Goal: Information Seeking & Learning: Learn about a topic

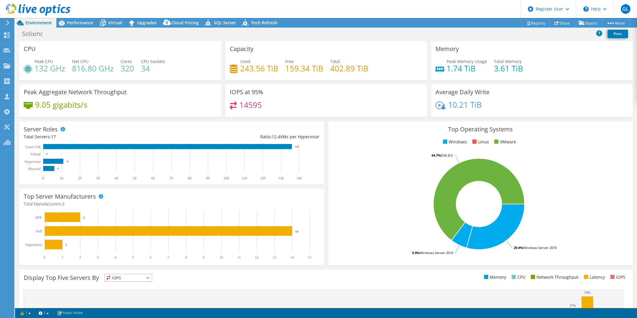
select select "USD"
click at [10, 22] on icon at bounding box center [7, 22] width 4 height 5
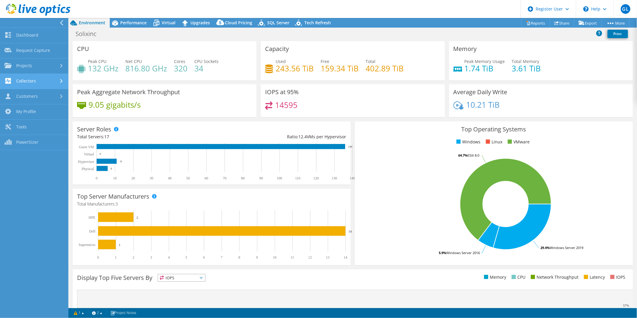
click at [49, 81] on link "Collectors" at bounding box center [34, 81] width 68 height 15
click at [49, 97] on link "Download Collector" at bounding box center [34, 96] width 68 height 15
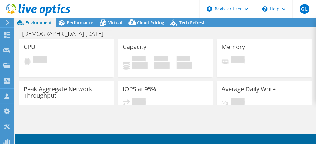
select select "USD"
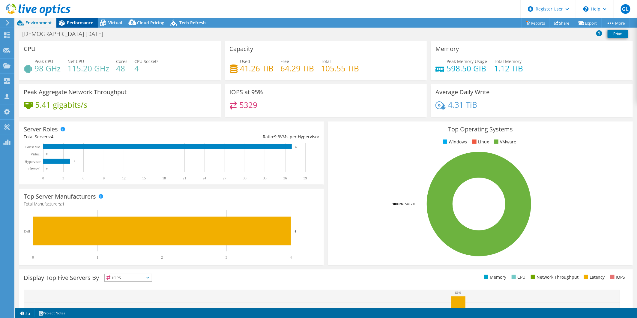
click at [85, 26] on div "Performance" at bounding box center [76, 23] width 41 height 10
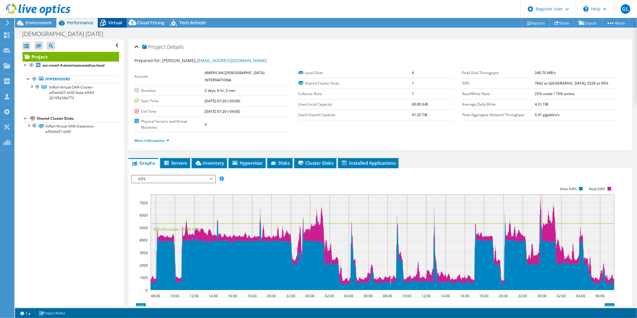
click at [114, 27] on div "Virtual" at bounding box center [112, 23] width 29 height 10
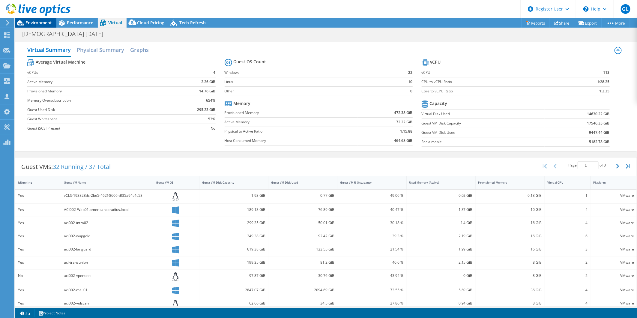
click at [38, 21] on span "Environment" at bounding box center [38, 23] width 26 height 6
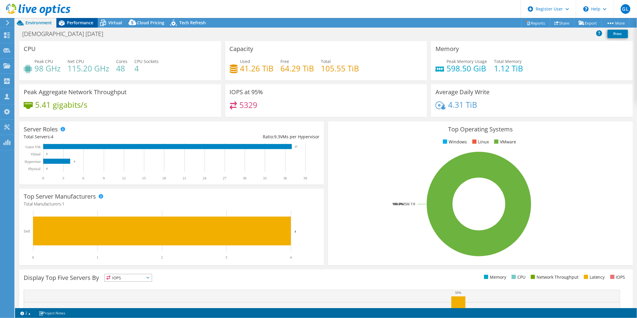
click at [70, 23] on span "Performance" at bounding box center [80, 23] width 26 height 6
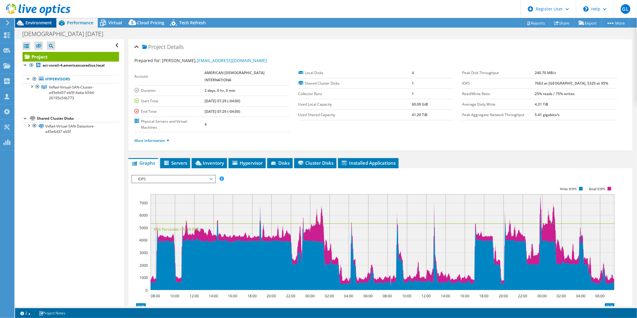
click at [41, 23] on span "Environment" at bounding box center [38, 23] width 26 height 6
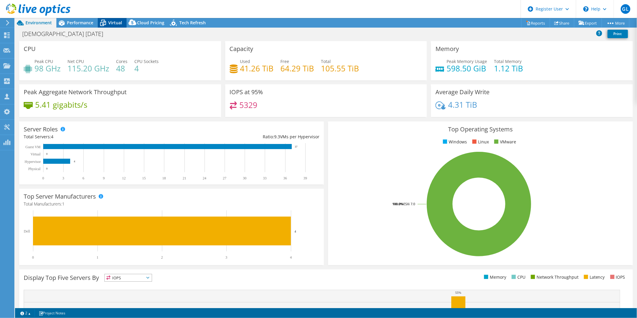
click at [100, 25] on icon at bounding box center [103, 23] width 10 height 10
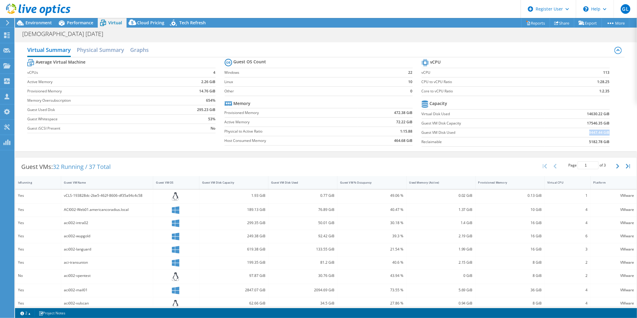
drag, startPoint x: 582, startPoint y: 133, endPoint x: 604, endPoint y: 131, distance: 21.7
click at [604, 131] on td "9447.44 GiB" at bounding box center [576, 132] width 65 height 9
click at [40, 21] on span "Environment" at bounding box center [38, 23] width 26 height 6
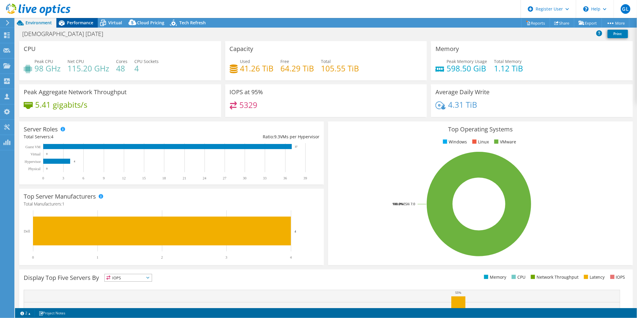
click at [69, 20] on span "Performance" at bounding box center [80, 23] width 26 height 6
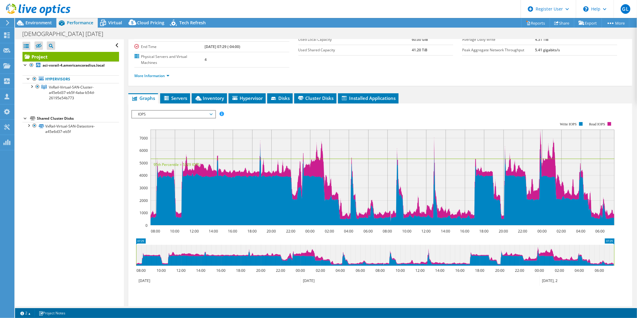
scroll to position [67, 0]
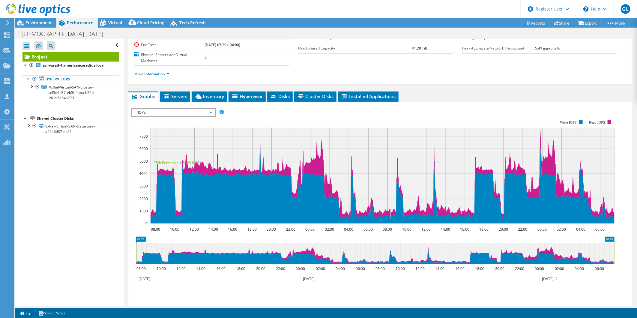
click at [164, 109] on span "IOPS" at bounding box center [173, 112] width 77 height 7
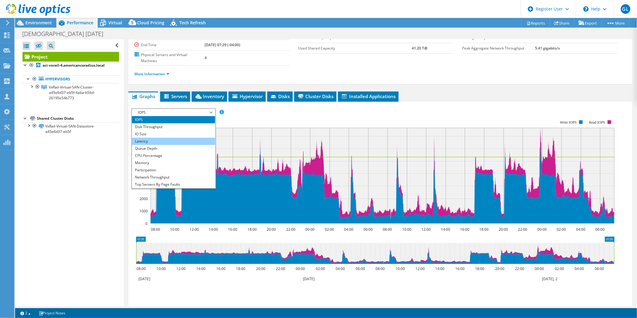
click at [160, 138] on li "Latency" at bounding box center [173, 141] width 83 height 7
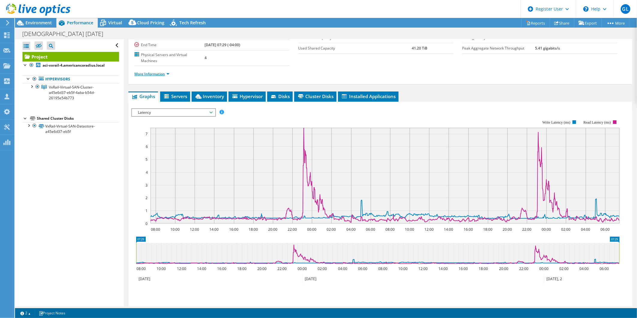
click at [153, 71] on link "More Information" at bounding box center [151, 73] width 35 height 5
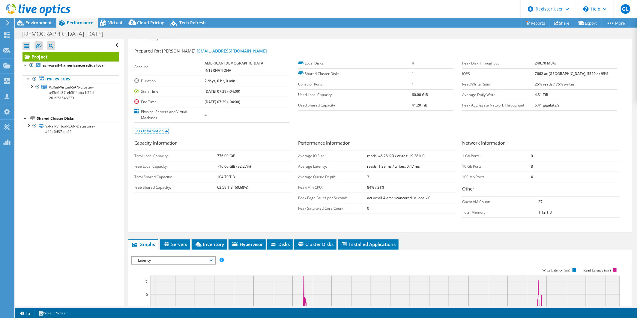
scroll to position [0, 0]
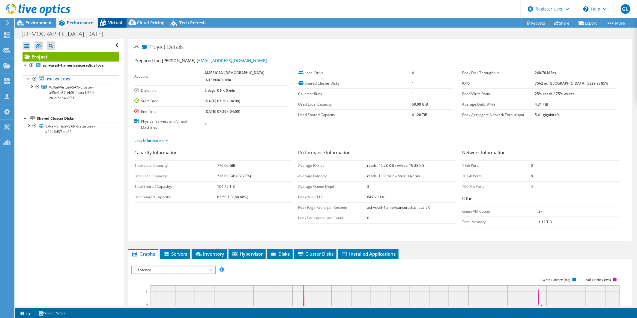
click at [108, 22] on span "Virtual" at bounding box center [115, 23] width 14 height 6
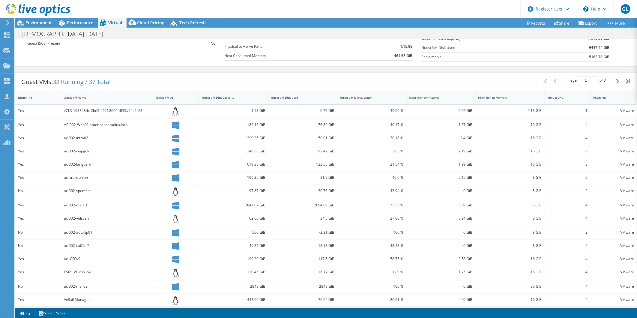
scroll to position [89, 0]
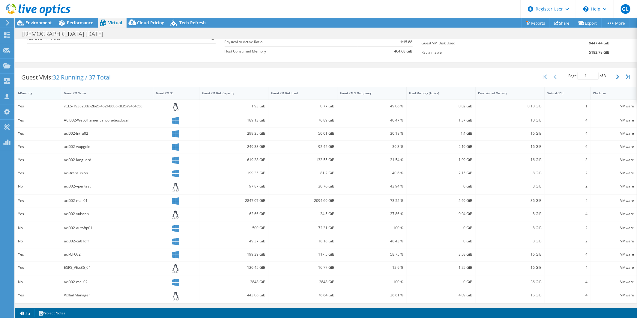
click at [29, 91] on div "IsRunning" at bounding box center [34, 93] width 33 height 4
click at [307, 90] on div "Guest VM Disk Used" at bounding box center [298, 93] width 61 height 9
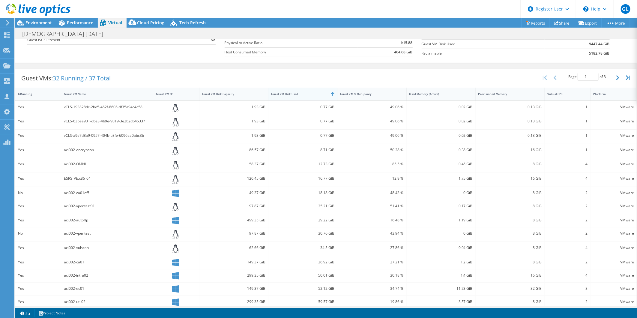
click at [307, 90] on div "Guest VM Disk Used" at bounding box center [298, 93] width 61 height 9
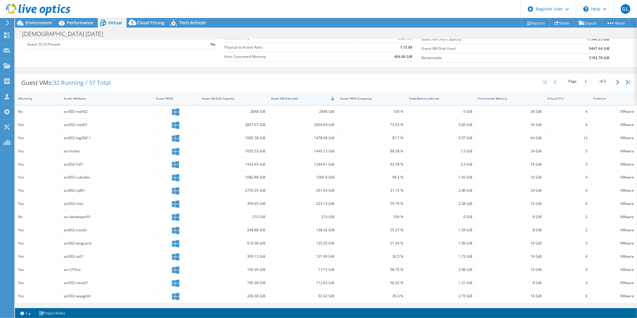
scroll to position [84, 0]
click at [308, 94] on div "Guest VM Disk Used" at bounding box center [298, 98] width 61 height 9
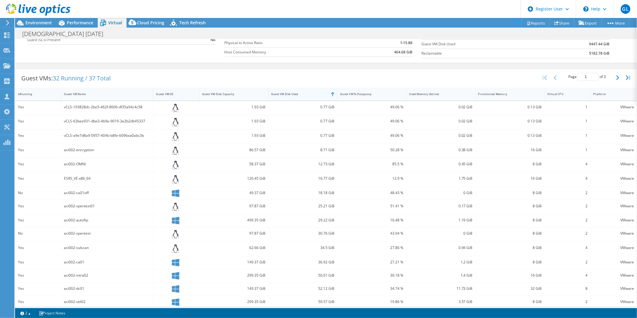
click at [308, 94] on div "Guest VM Disk Used" at bounding box center [299, 94] width 56 height 4
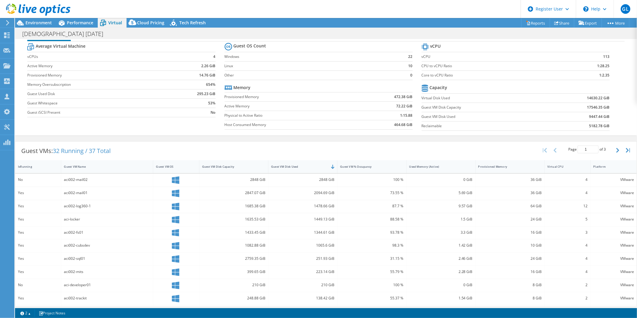
scroll to position [0, 0]
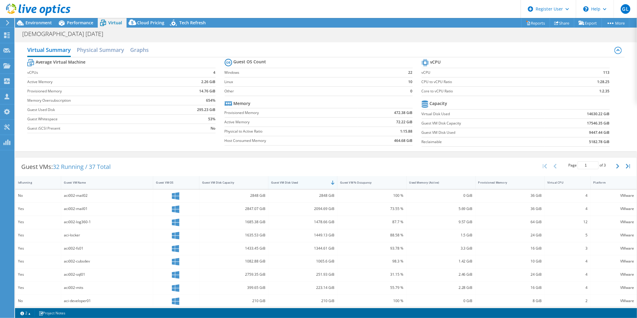
click at [296, 181] on div "Guest VM Disk Used" at bounding box center [299, 182] width 56 height 4
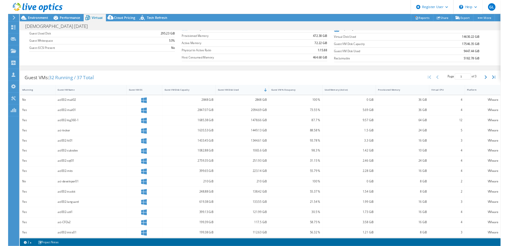
scroll to position [67, 0]
